Goal: Information Seeking & Learning: Learn about a topic

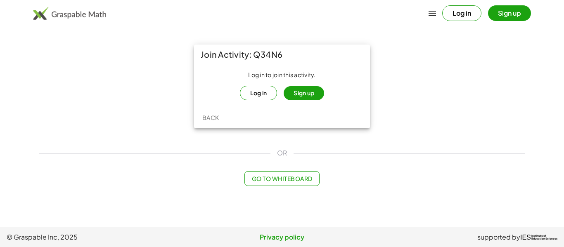
click at [297, 96] on button "Sign up" at bounding box center [304, 93] width 40 height 14
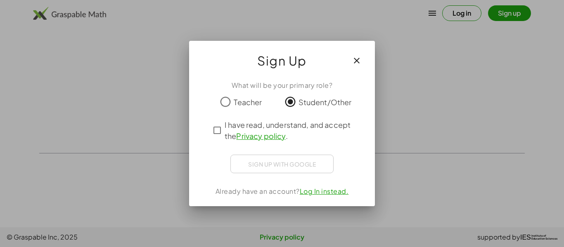
click at [286, 167] on div "Sign up with Google Sign in with Google Sign in with Google. Opens in new tab" at bounding box center [281, 164] width 103 height 19
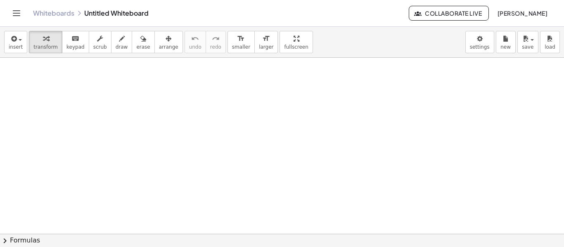
scroll to position [18, 0]
click at [21, 239] on button "chevron_right Formulas" at bounding box center [282, 240] width 564 height 13
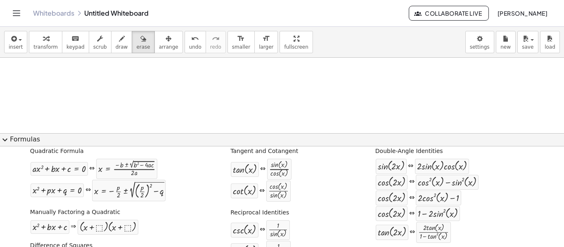
scroll to position [0, 0]
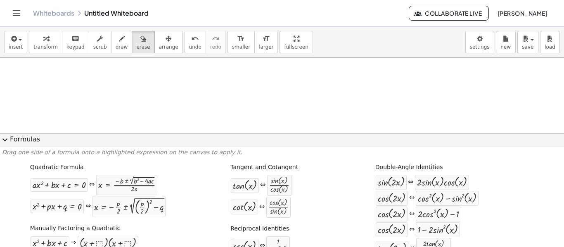
click at [13, 139] on button "expand_more Formulas" at bounding box center [282, 139] width 564 height 13
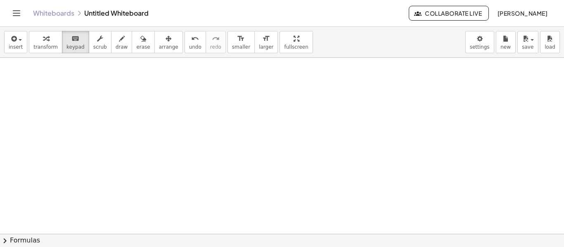
click at [69, 55] on div "insert select one: Math Expression Function Text Youtube Video Graphing Geometr…" at bounding box center [282, 42] width 564 height 31
click at [202, 199] on div at bounding box center [282, 216] width 564 height 353
click at [69, 49] on span "keypad" at bounding box center [75, 47] width 18 height 6
drag, startPoint x: 110, startPoint y: 117, endPoint x: 274, endPoint y: 190, distance: 178.9
click at [274, 190] on div at bounding box center [282, 216] width 564 height 353
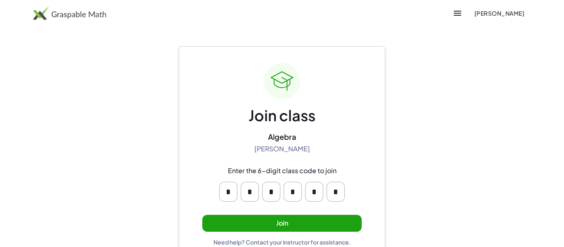
click at [280, 226] on button "Join" at bounding box center [281, 223] width 159 height 17
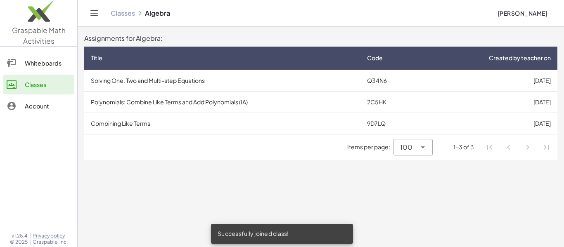
click at [254, 82] on td "Solving One, Two and Multi-step Equations" at bounding box center [222, 80] width 276 height 21
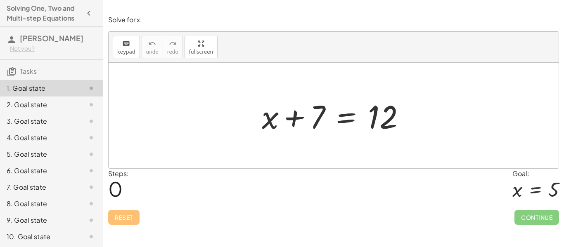
click at [320, 122] on div at bounding box center [337, 116] width 158 height 43
drag, startPoint x: 312, startPoint y: 142, endPoint x: 369, endPoint y: 151, distance: 57.7
click at [369, 151] on div at bounding box center [334, 116] width 450 height 106
click at [0, 0] on div "Solve for x. keyboard keypad undo undo redo redo fullscreen + x + 7 = 12 × Step…" at bounding box center [0, 0] width 0 height 0
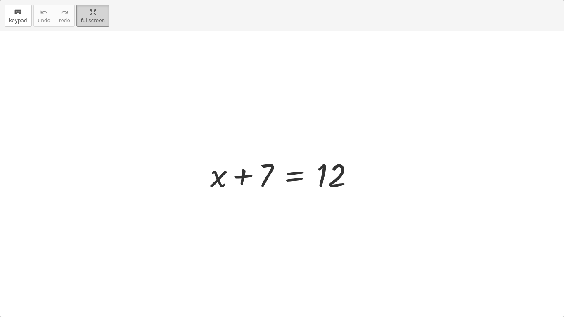
click at [89, 0] on html "Solving One, Two and Multi-step Equations [PERSON_NAME] Not you? Tasks 1. Goal …" at bounding box center [282, 158] width 564 height 317
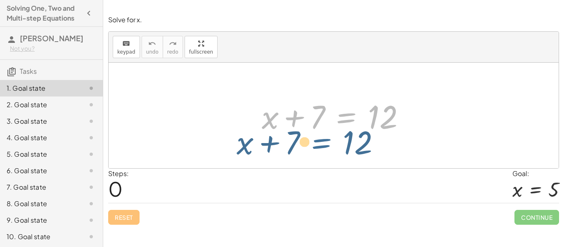
drag, startPoint x: 351, startPoint y: 119, endPoint x: 344, endPoint y: 137, distance: 19.6
click at [344, 137] on div "+ x + 7 = 12 + x + 7 = 12" at bounding box center [333, 115] width 168 height 47
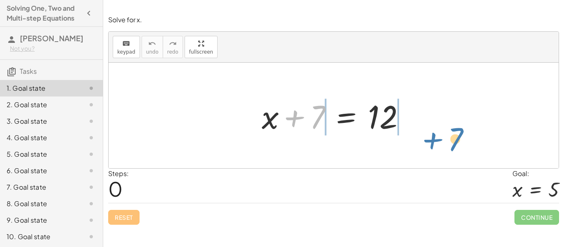
drag, startPoint x: 315, startPoint y: 116, endPoint x: 454, endPoint y: 134, distance: 140.7
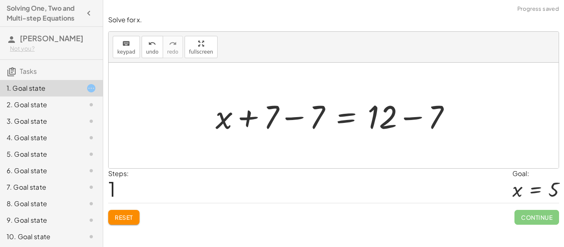
click at [294, 118] on div at bounding box center [336, 116] width 250 height 43
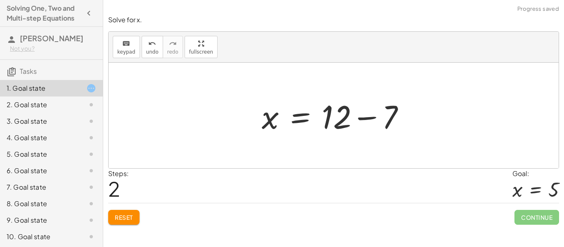
click at [341, 123] on div at bounding box center [337, 116] width 158 height 43
click at [360, 122] on div at bounding box center [337, 116] width 158 height 43
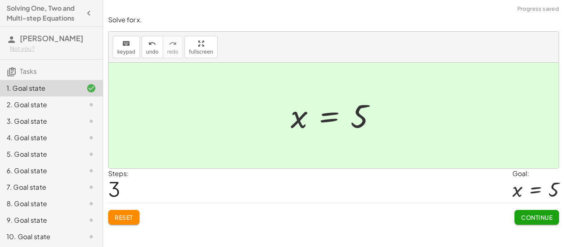
click at [534, 217] on span "Continue" at bounding box center [536, 217] width 31 height 7
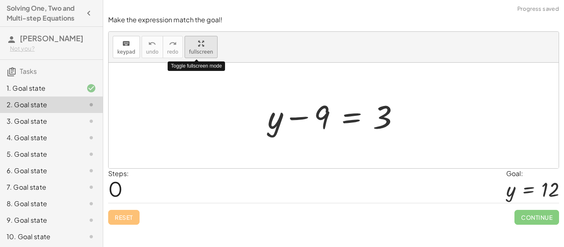
click at [200, 95] on div "keyboard keypad undo undo redo redo fullscreen Toggle fullscreen mode + y − 9 =…" at bounding box center [334, 100] width 450 height 137
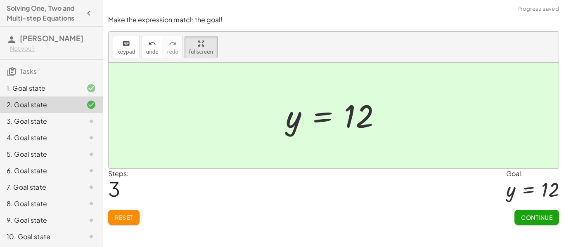
click at [536, 218] on span "Continue" at bounding box center [536, 217] width 31 height 7
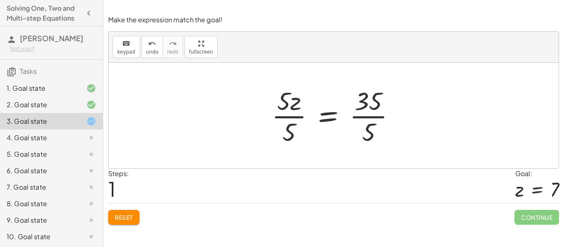
click at [293, 120] on div at bounding box center [337, 116] width 139 height 64
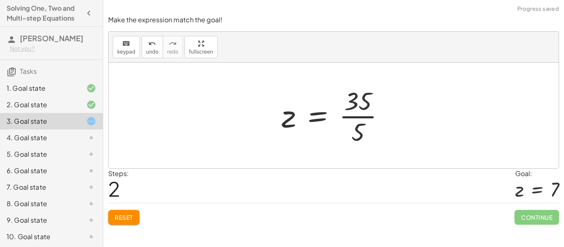
click at [371, 111] on div at bounding box center [336, 116] width 119 height 64
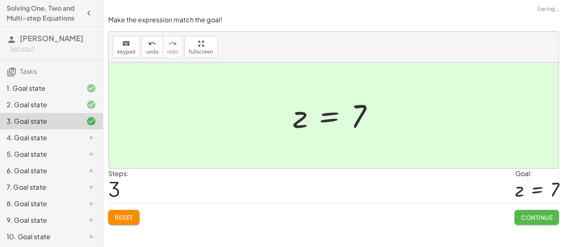
click at [551, 220] on span "Continue" at bounding box center [536, 217] width 31 height 7
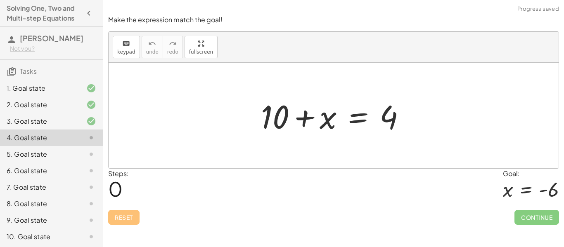
scroll to position [51, 0]
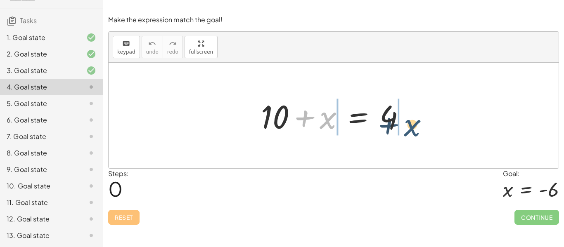
drag, startPoint x: 324, startPoint y: 121, endPoint x: 424, endPoint y: 126, distance: 100.4
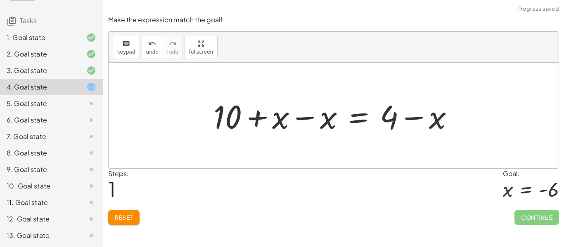
click at [439, 123] on div at bounding box center [336, 116] width 255 height 43
click at [435, 124] on div at bounding box center [336, 116] width 255 height 43
click at [126, 218] on span "Reset" at bounding box center [124, 217] width 18 height 7
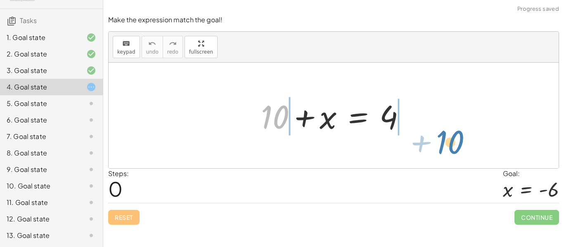
drag, startPoint x: 279, startPoint y: 114, endPoint x: 455, endPoint y: 137, distance: 177.9
click at [455, 137] on div "+ 10 + 10 + x = 4" at bounding box center [334, 116] width 450 height 106
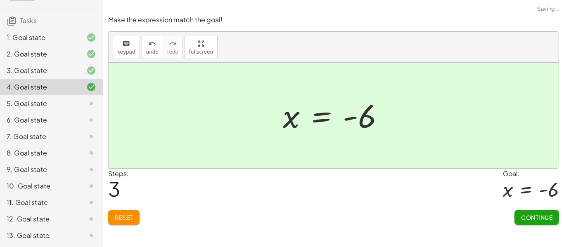
click at [539, 219] on span "Continue" at bounding box center [536, 217] width 31 height 7
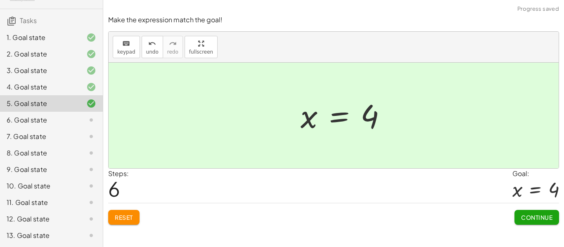
click at [539, 218] on span "Continue" at bounding box center [536, 217] width 31 height 7
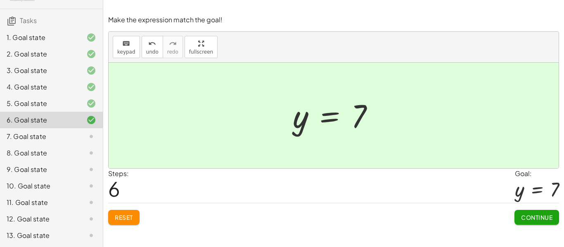
click at [532, 223] on button "Continue" at bounding box center [536, 217] width 45 height 15
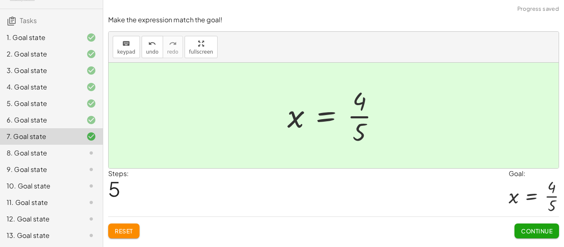
click at [536, 229] on span "Continue" at bounding box center [536, 231] width 31 height 7
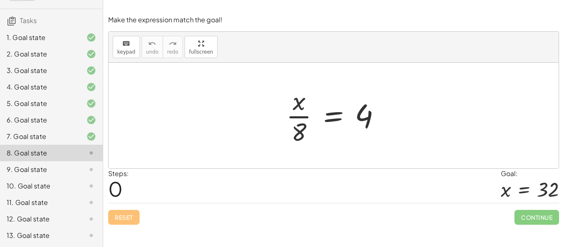
click at [55, 102] on div "5. Goal state" at bounding box center [40, 104] width 66 height 10
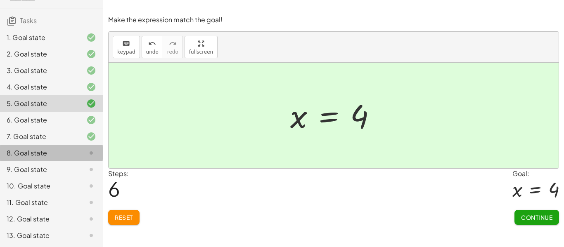
click at [73, 152] on div at bounding box center [84, 153] width 23 height 10
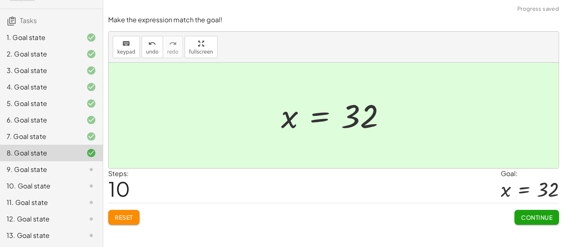
click at [542, 220] on span "Continue" at bounding box center [536, 217] width 31 height 7
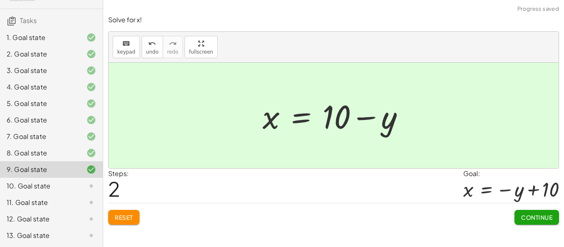
click at [538, 215] on span "Continue" at bounding box center [536, 217] width 31 height 7
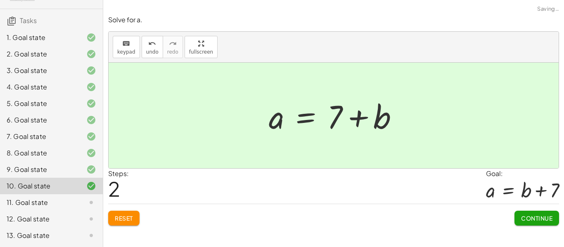
click at [539, 217] on span "Continue" at bounding box center [536, 218] width 31 height 7
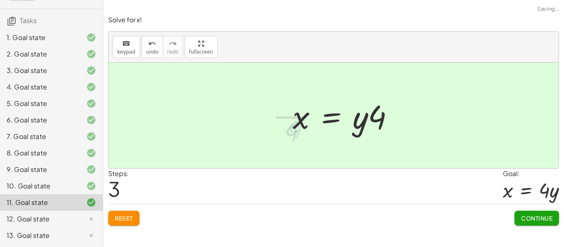
click at [528, 218] on span "Continue" at bounding box center [536, 218] width 31 height 7
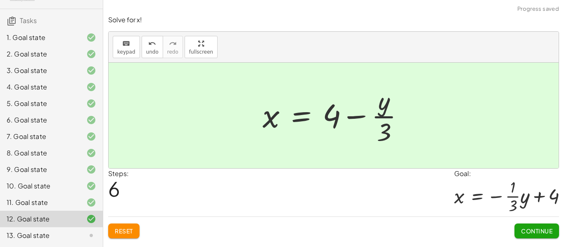
click at [531, 227] on button "Continue" at bounding box center [536, 231] width 45 height 15
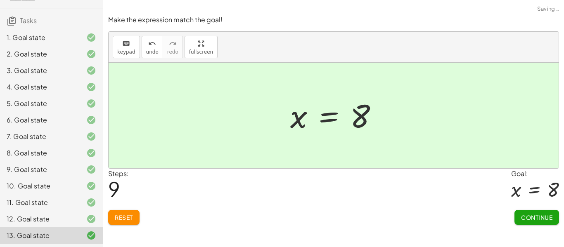
click at [543, 219] on span "Continue" at bounding box center [536, 217] width 31 height 7
